Goal: Navigation & Orientation: Find specific page/section

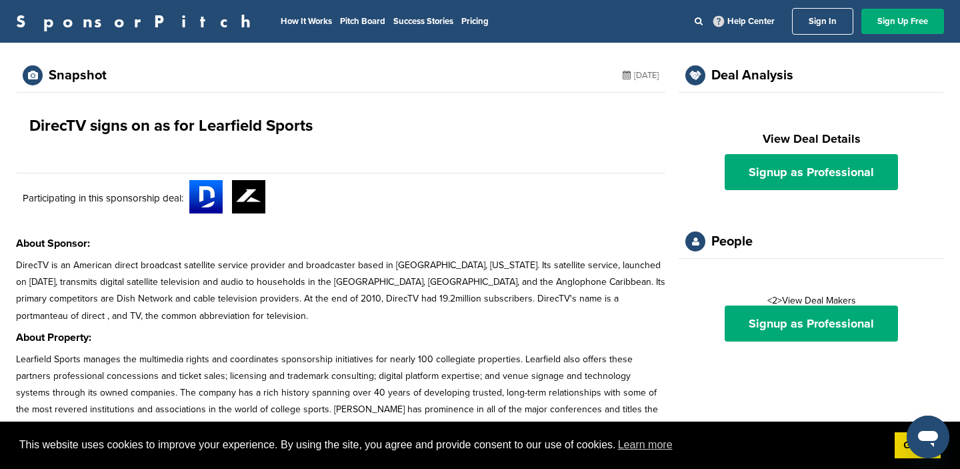
click at [820, 21] on link "Sign In" at bounding box center [822, 21] width 61 height 27
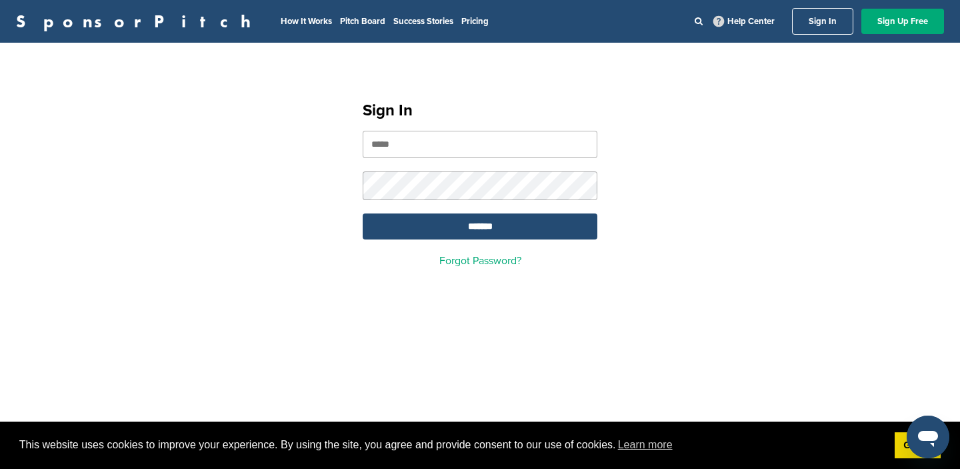
type input "**********"
click at [480, 233] on input "*******" at bounding box center [480, 226] width 235 height 26
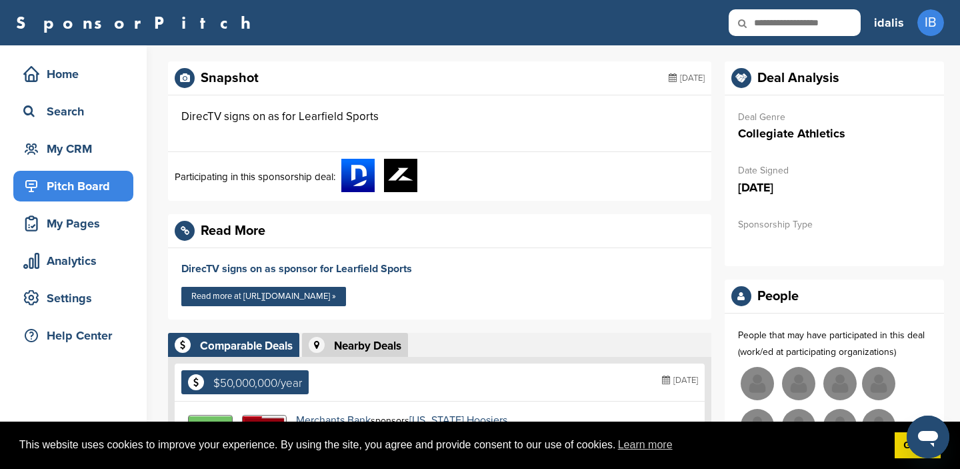
click at [71, 186] on div "Pitch Board" at bounding box center [76, 186] width 113 height 24
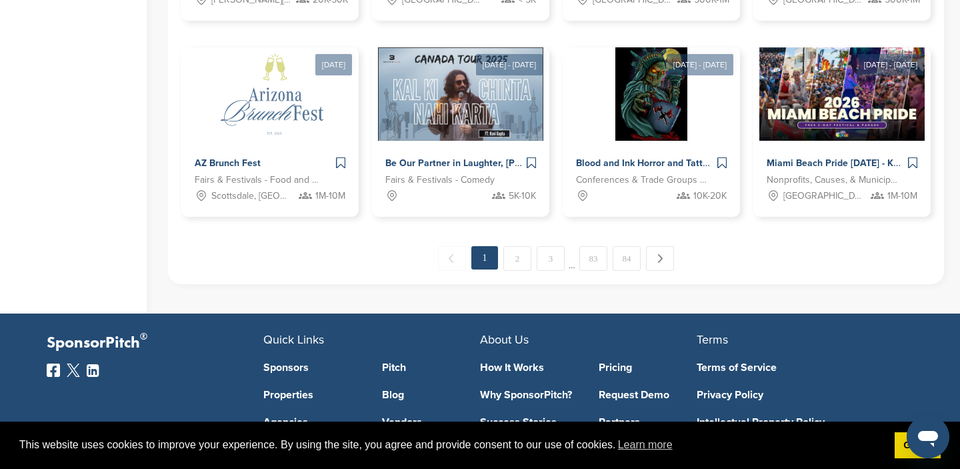
scroll to position [803, 0]
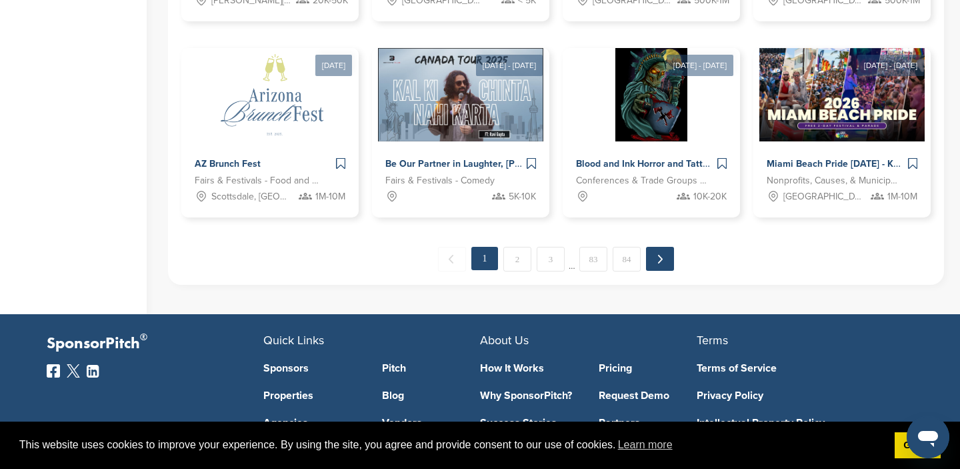
click at [657, 259] on link "Next →" at bounding box center [660, 259] width 28 height 24
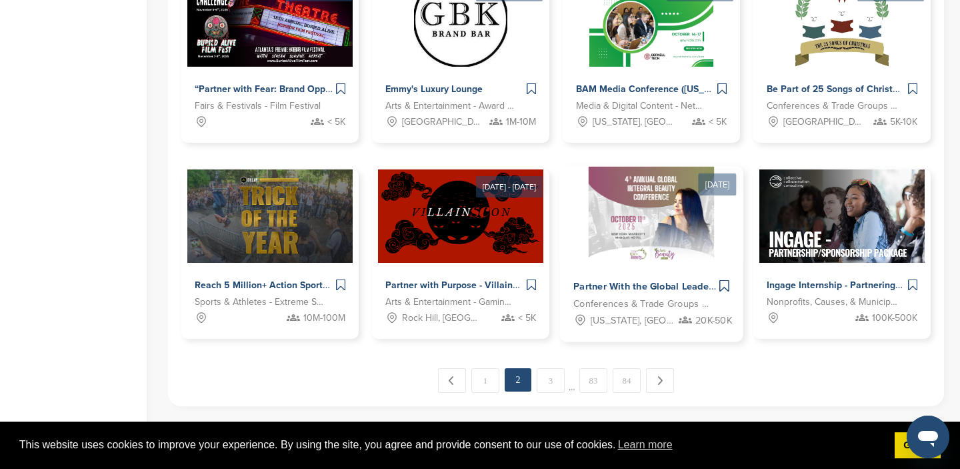
scroll to position [682, 0]
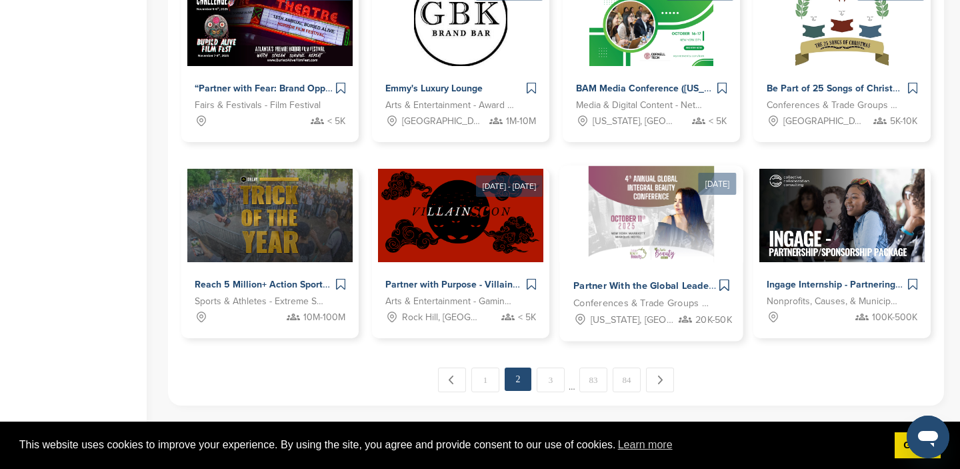
click at [624, 227] on img at bounding box center [651, 214] width 125 height 97
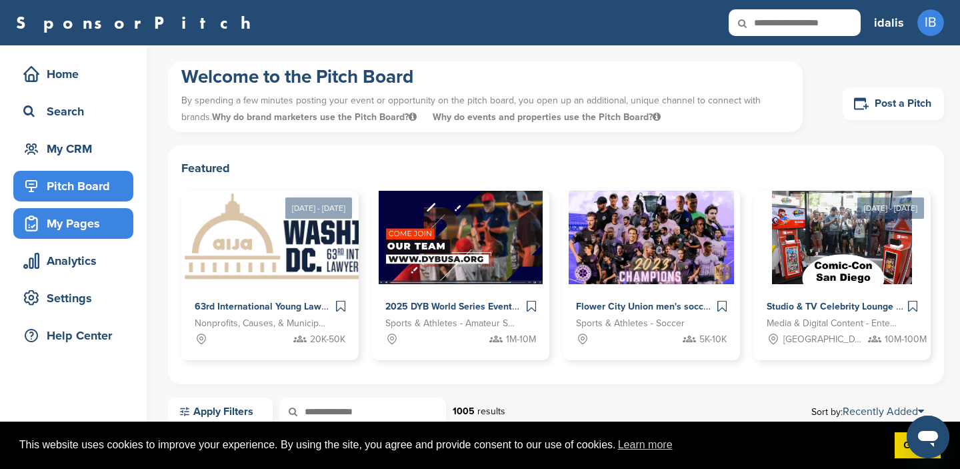
click at [73, 225] on div "My Pages" at bounding box center [76, 223] width 113 height 24
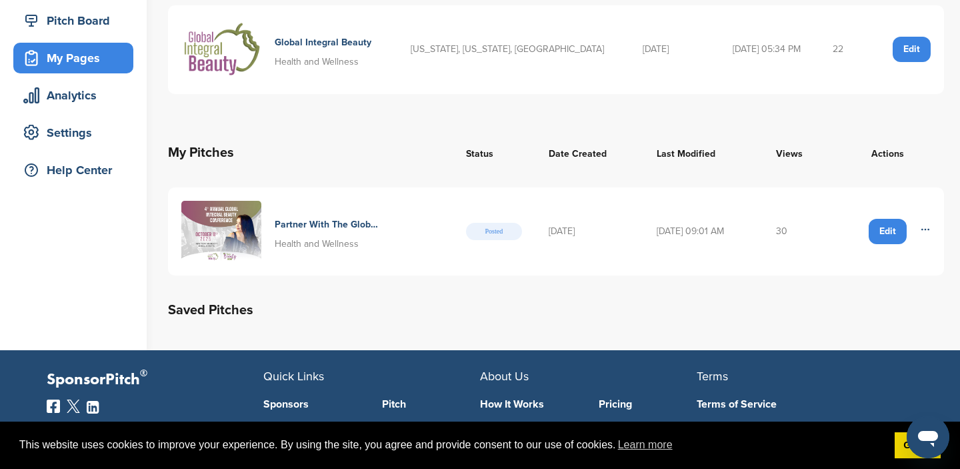
scroll to position [173, 0]
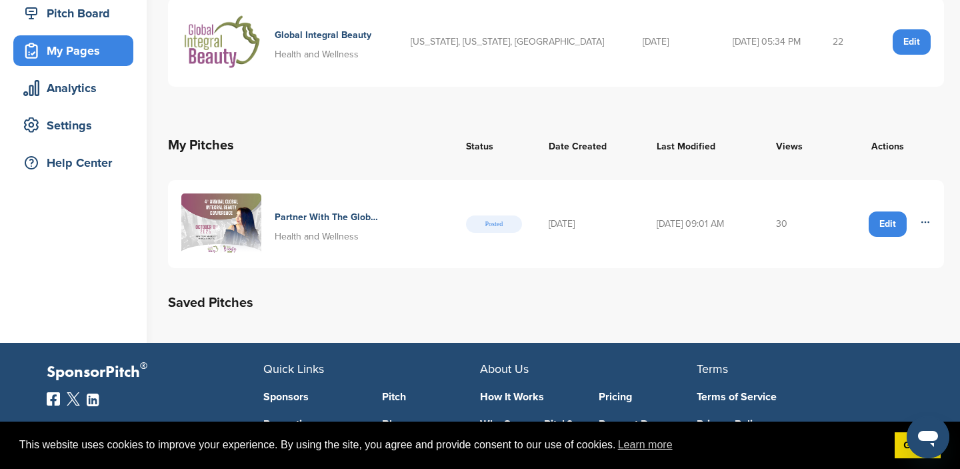
click at [792, 225] on td "30" at bounding box center [797, 224] width 68 height 89
click at [222, 230] on img at bounding box center [221, 224] width 80 height 62
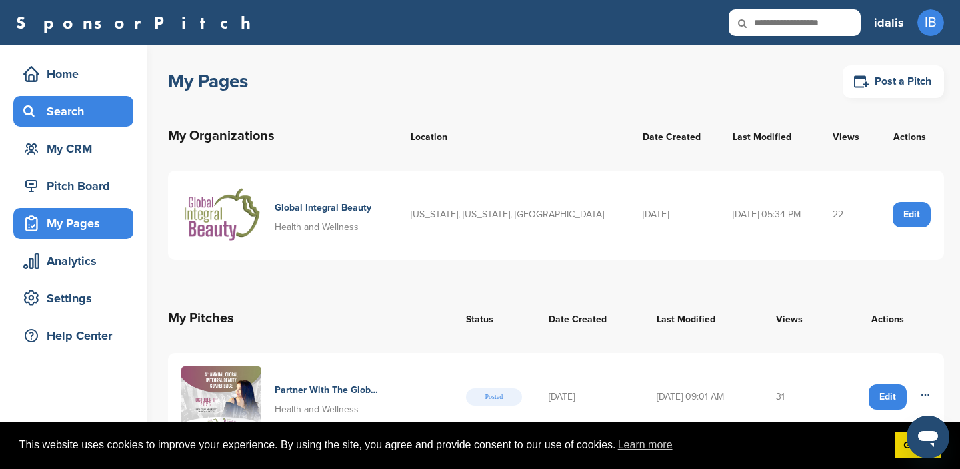
click at [75, 105] on div "Search" at bounding box center [76, 111] width 113 height 24
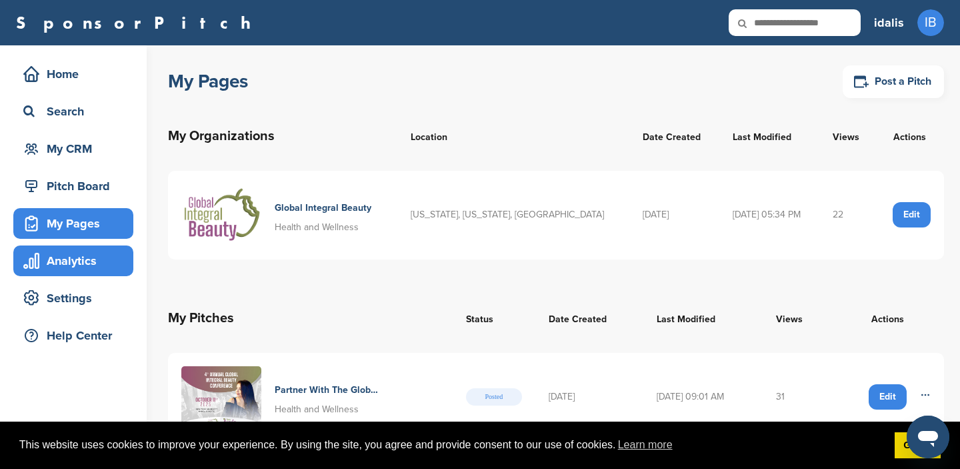
click at [93, 267] on div "Analytics" at bounding box center [76, 261] width 113 height 24
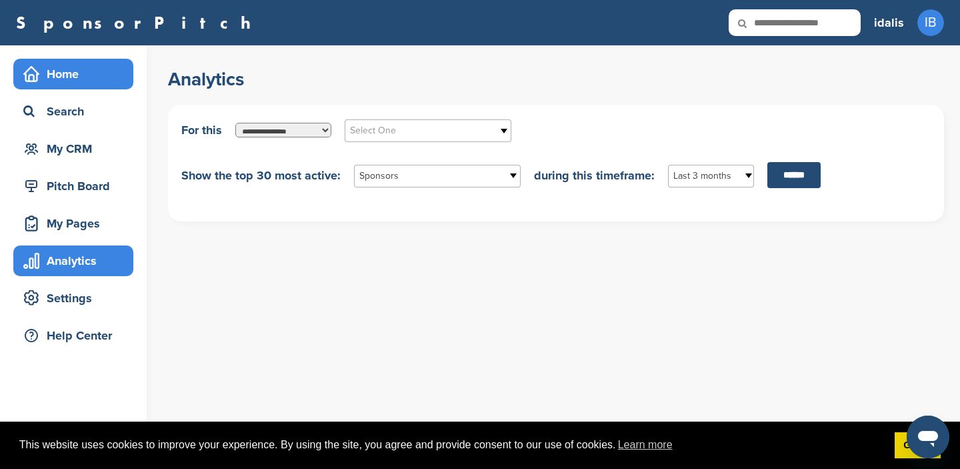
click at [73, 80] on div "Home" at bounding box center [76, 74] width 113 height 24
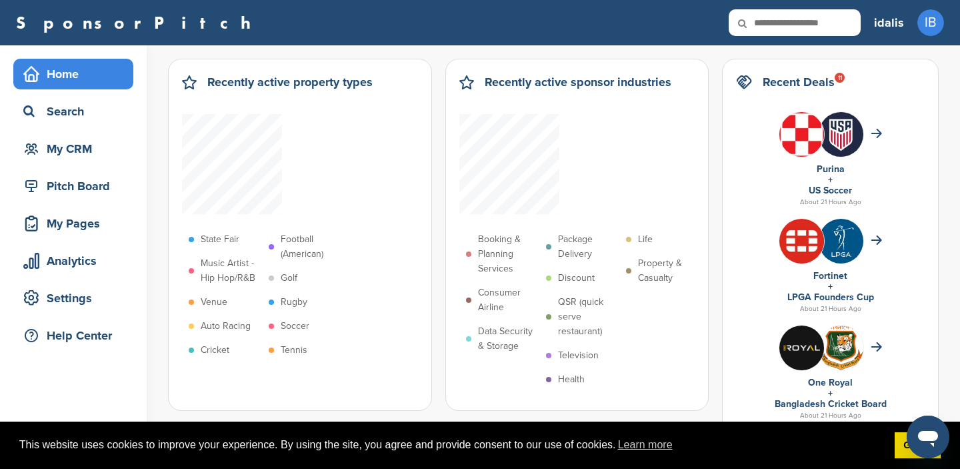
click at [65, 71] on div "Home" at bounding box center [76, 74] width 113 height 24
